Goal: Navigation & Orientation: Understand site structure

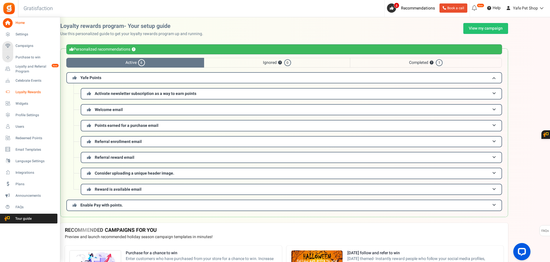
click at [20, 92] on span "Loyalty Rewards" at bounding box center [36, 92] width 40 height 5
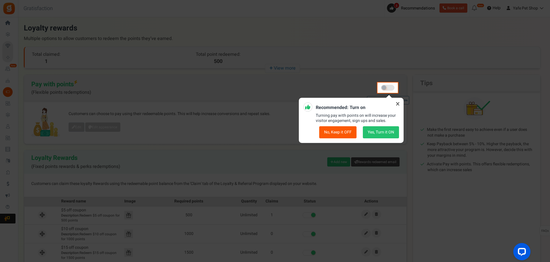
click at [397, 103] on icon at bounding box center [397, 103] width 9 height 9
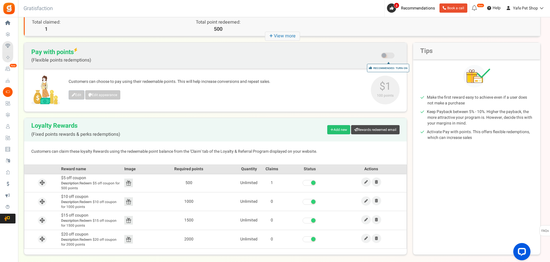
scroll to position [57, 0]
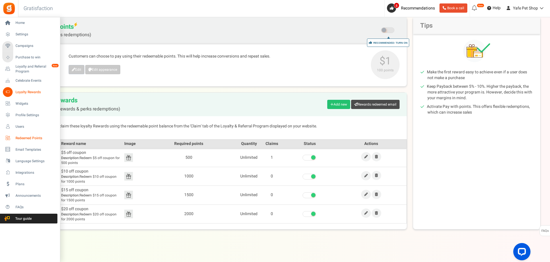
click at [22, 136] on span "Redeemed Points" at bounding box center [36, 138] width 40 height 5
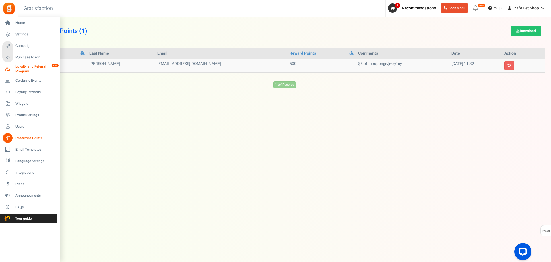
click at [22, 70] on span "Loyalty and Referral Program" at bounding box center [37, 69] width 42 height 10
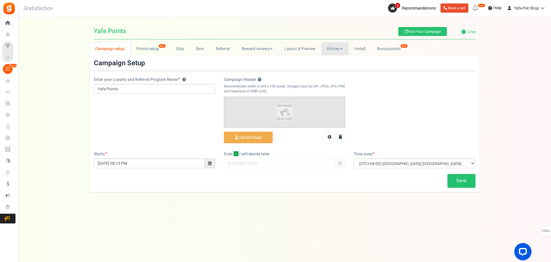
click at [339, 50] on link "Entries" at bounding box center [335, 48] width 27 height 13
click at [339, 60] on link "Entries" at bounding box center [345, 61] width 46 height 8
